Goal: Task Accomplishment & Management: Use online tool/utility

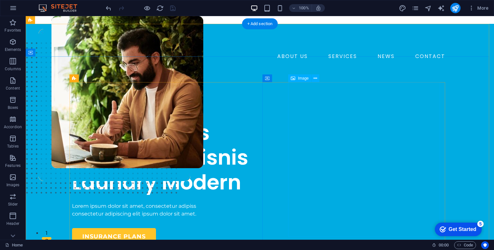
click at [203, 170] on figure at bounding box center [127, 115] width 152 height 198
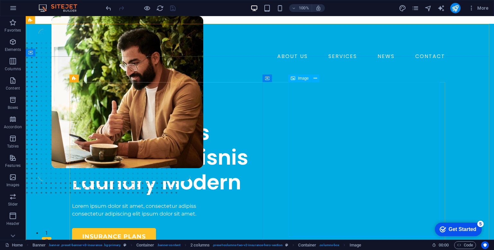
click at [299, 78] on span "Image" at bounding box center [303, 78] width 11 height 4
click at [315, 81] on icon at bounding box center [316, 78] width 4 height 7
click at [203, 156] on figure at bounding box center [127, 115] width 152 height 198
click at [203, 157] on figure at bounding box center [127, 115] width 152 height 198
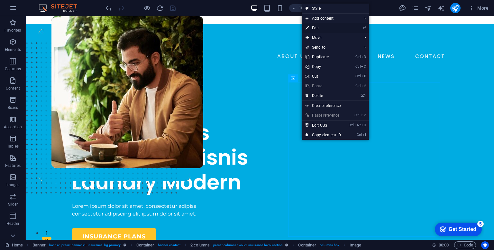
click at [329, 30] on link "⏎ Edit" at bounding box center [323, 28] width 43 height 10
select select "px"
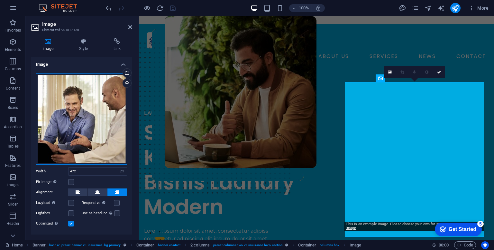
click at [86, 146] on div "Drag files here, click to choose files or select files from Files or our free s…" at bounding box center [81, 118] width 91 height 91
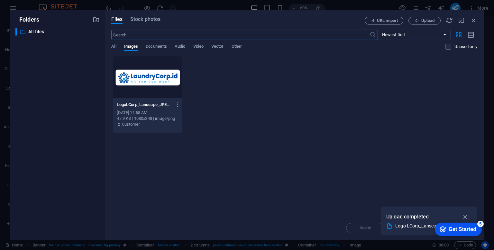
drag, startPoint x: 465, startPoint y: 217, endPoint x: 462, endPoint y: 214, distance: 3.6
click at [465, 216] on icon "button" at bounding box center [465, 216] width 7 height 7
click at [275, 152] on div "Drop files here to upload them instantly LogoLCorp_Lanscape_JPEG-wjOIo04mhYFG8N…" at bounding box center [294, 136] width 366 height 160
click at [326, 106] on div "LogoLCorp_Lanscape_JPEG-wjOIo04mhYFG8NmVHwyMag.png LogoLCorp_Lanscape_JPEG-wjOI…" at bounding box center [294, 94] width 366 height 77
click at [237, 117] on div "LogoLCorp_Lanscape_JPEG-wjOIo04mhYFG8NmVHwyMag.png LogoLCorp_Lanscape_JPEG-wjOI…" at bounding box center [294, 94] width 366 height 77
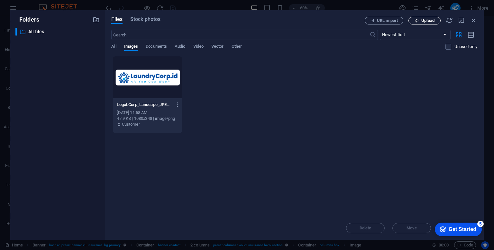
click at [425, 22] on span "Upload" at bounding box center [428, 21] width 13 height 4
